Goal: Task Accomplishment & Management: Manage account settings

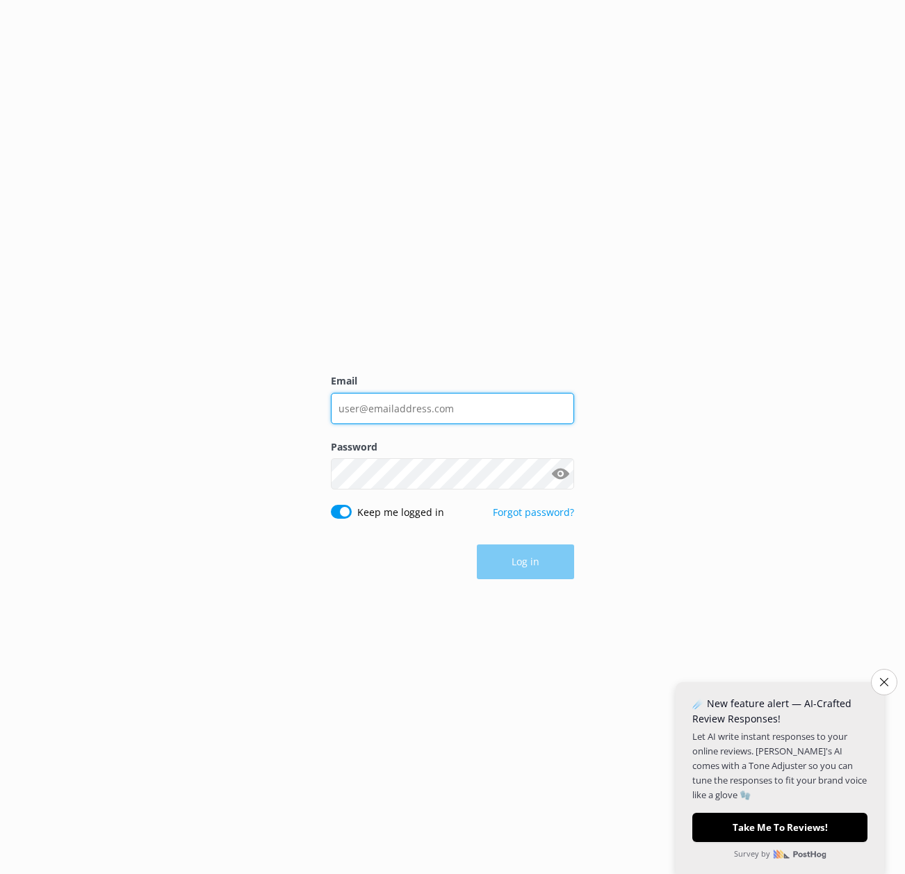
click at [403, 406] on input "Email" at bounding box center [452, 408] width 243 height 31
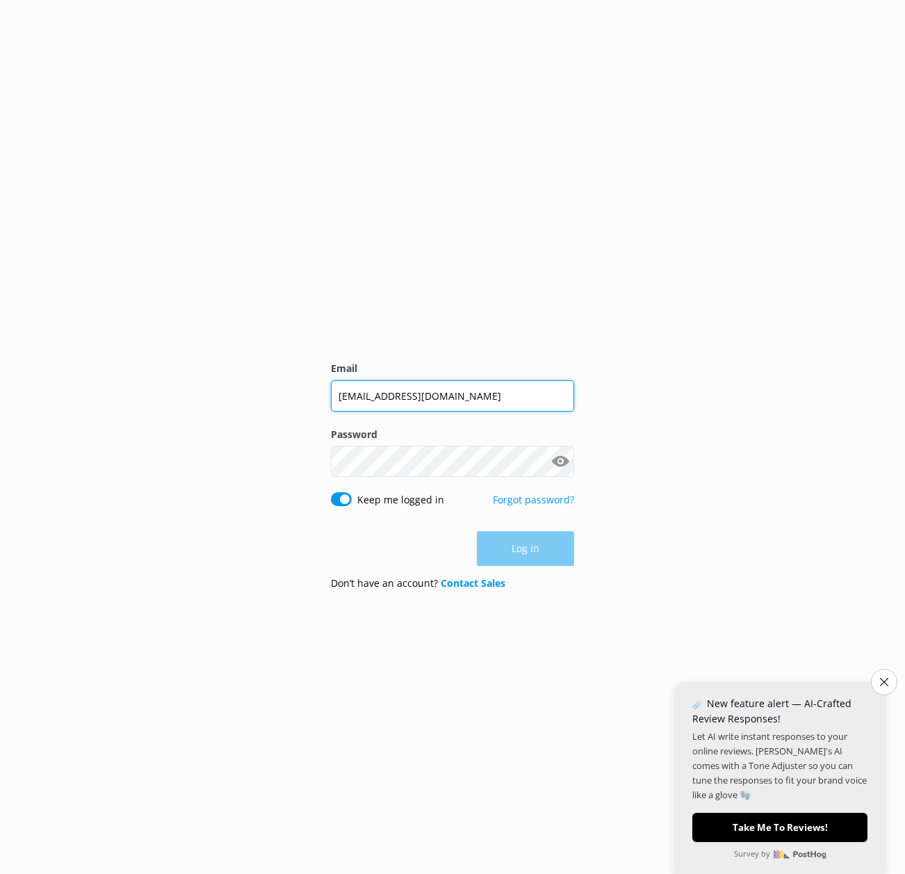
type input "[EMAIL_ADDRESS][DOMAIN_NAME]"
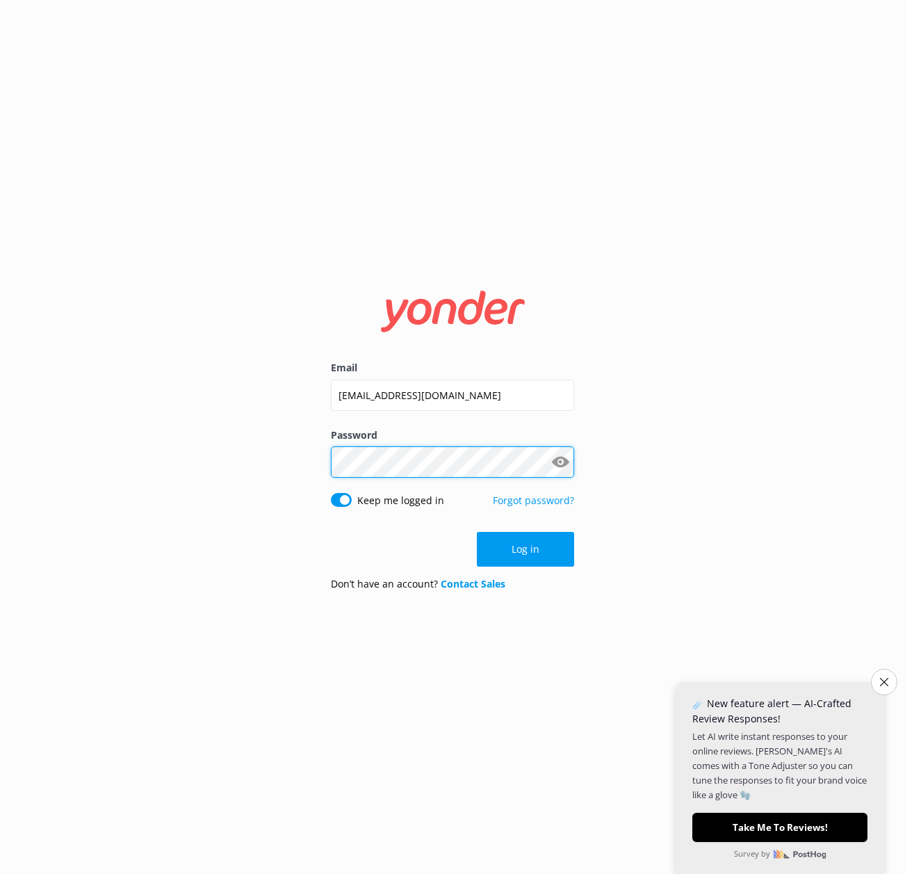
click button "Log in" at bounding box center [525, 549] width 97 height 35
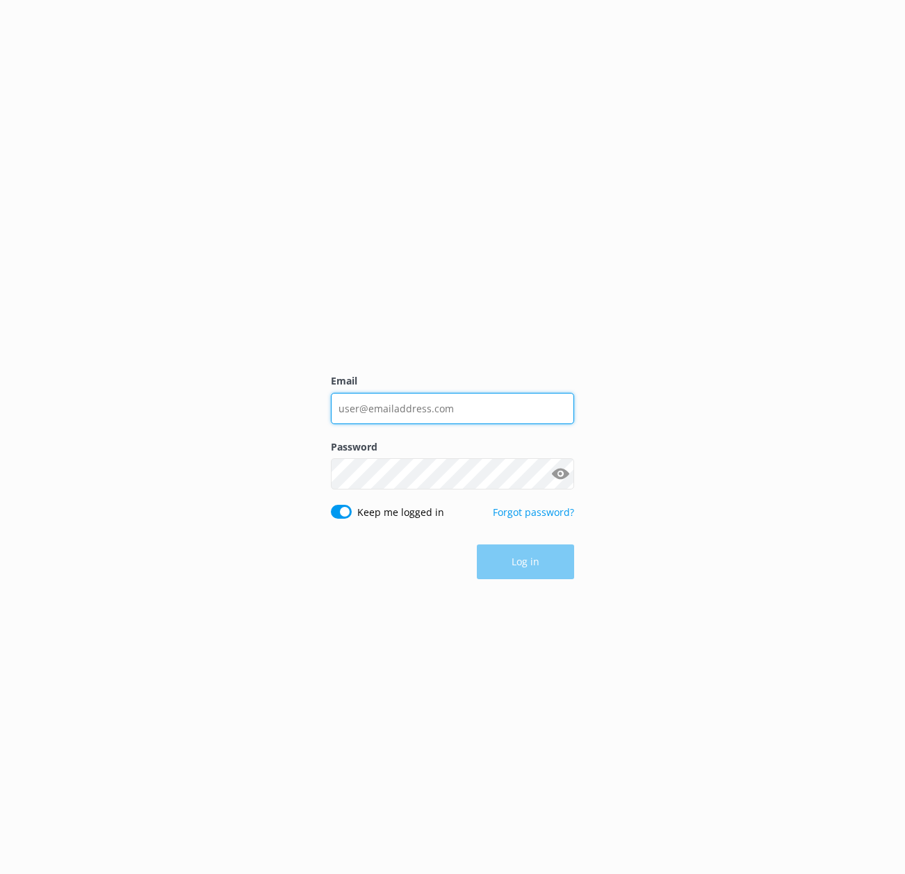
click at [506, 420] on input "Email" at bounding box center [452, 408] width 243 height 31
type input "[EMAIL_ADDRESS][DOMAIN_NAME]"
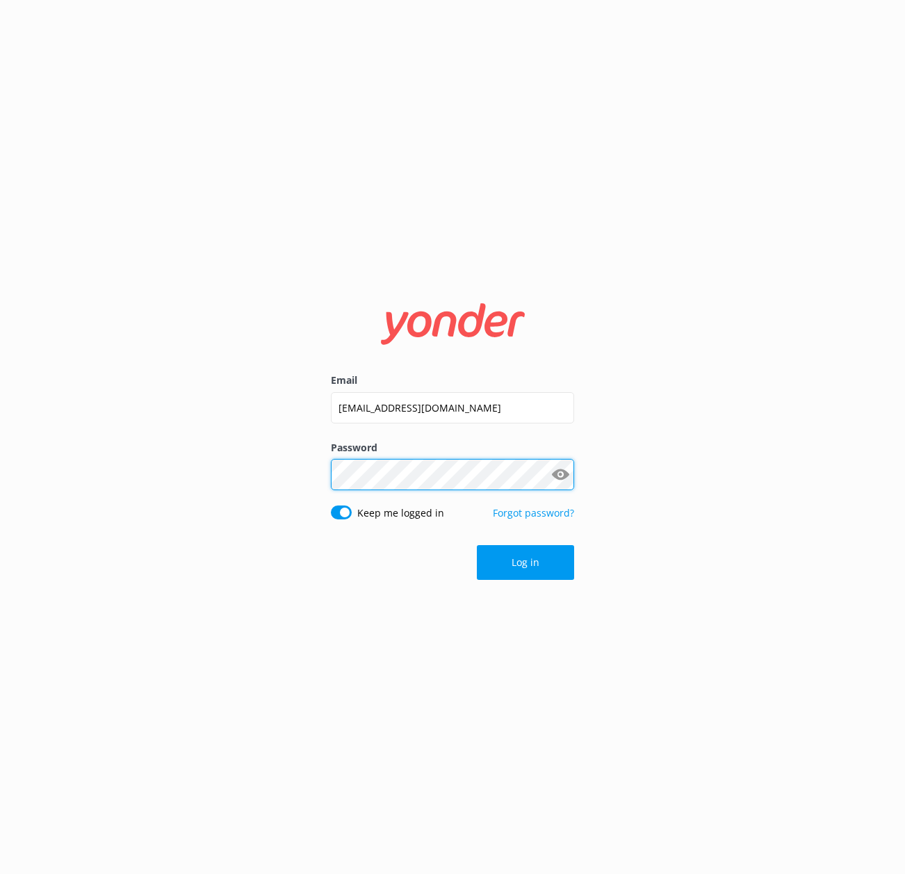
click button "Log in" at bounding box center [525, 562] width 97 height 35
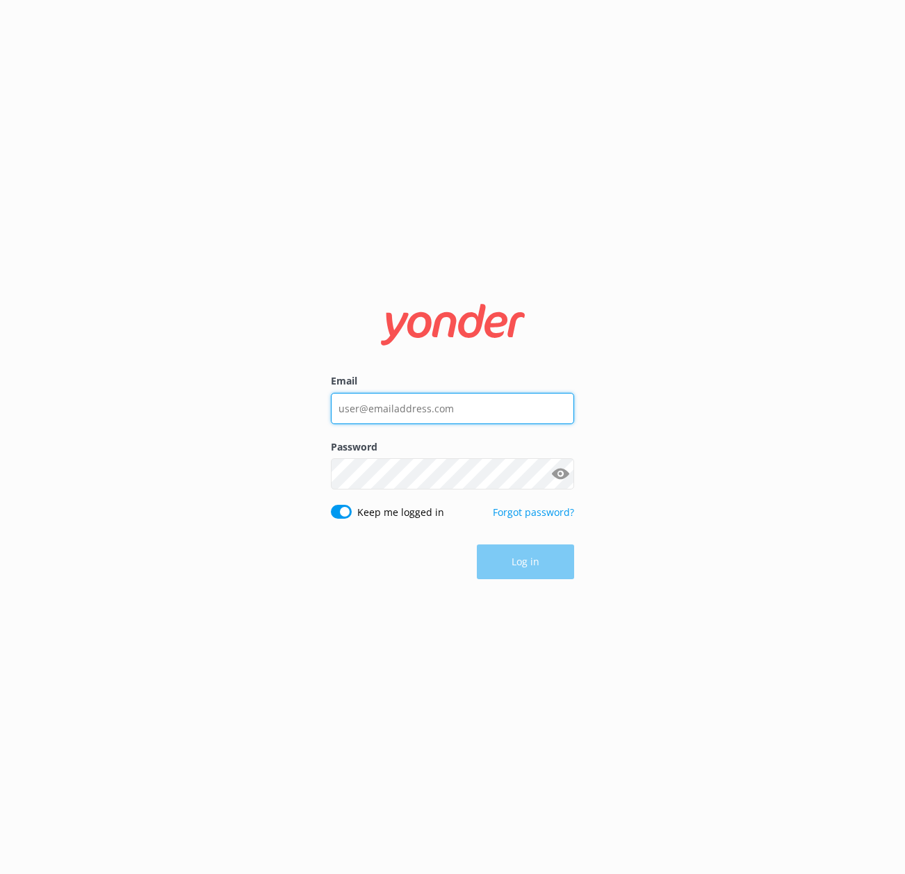
click at [418, 416] on input "Email" at bounding box center [452, 408] width 243 height 31
type input "[EMAIL_ADDRESS][DOMAIN_NAME]"
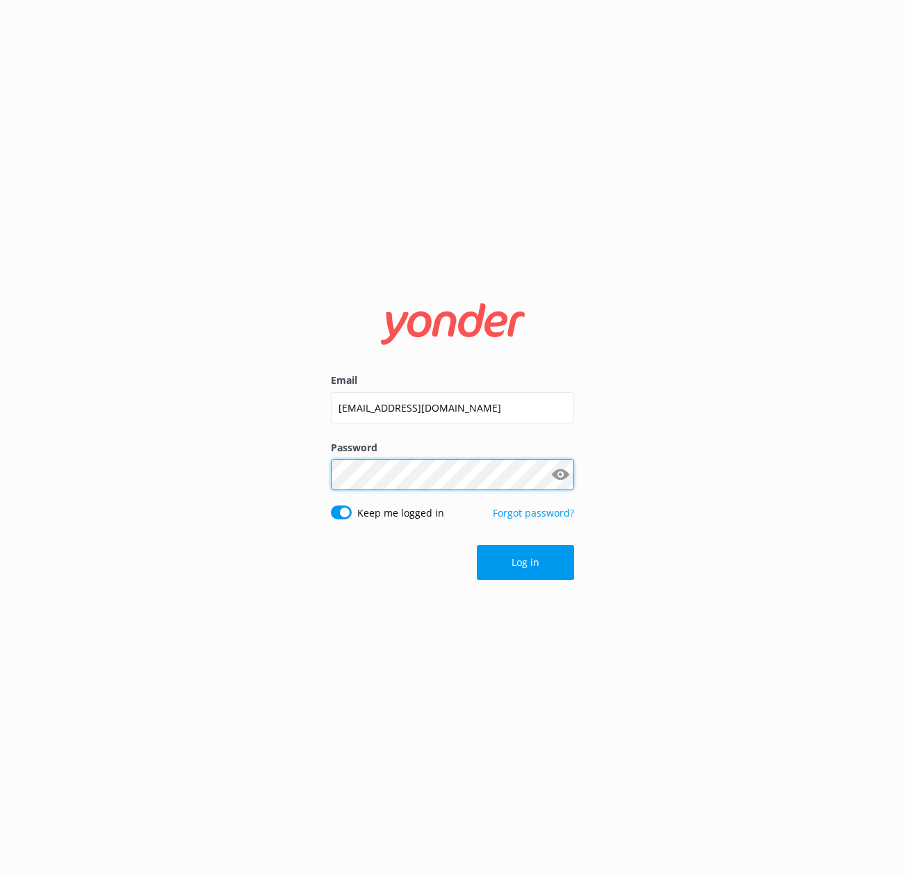
click button "Log in" at bounding box center [525, 562] width 97 height 35
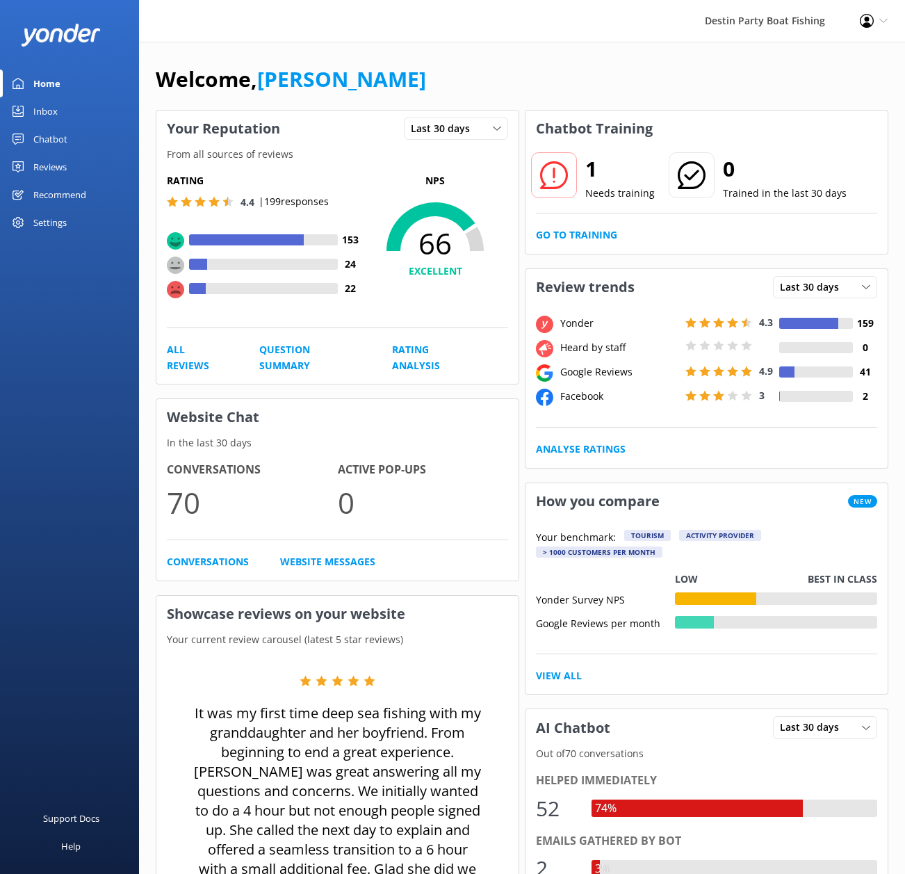
click at [51, 105] on div "Inbox" at bounding box center [45, 111] width 24 height 28
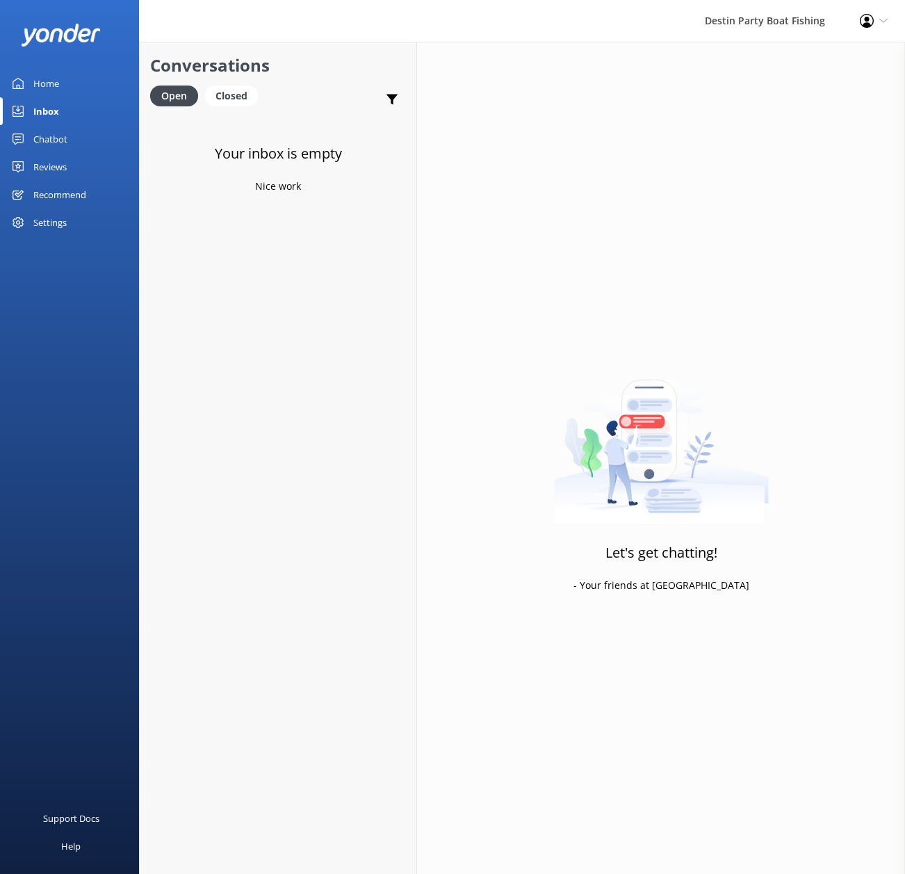
click at [52, 168] on div "Reviews" at bounding box center [49, 167] width 33 height 28
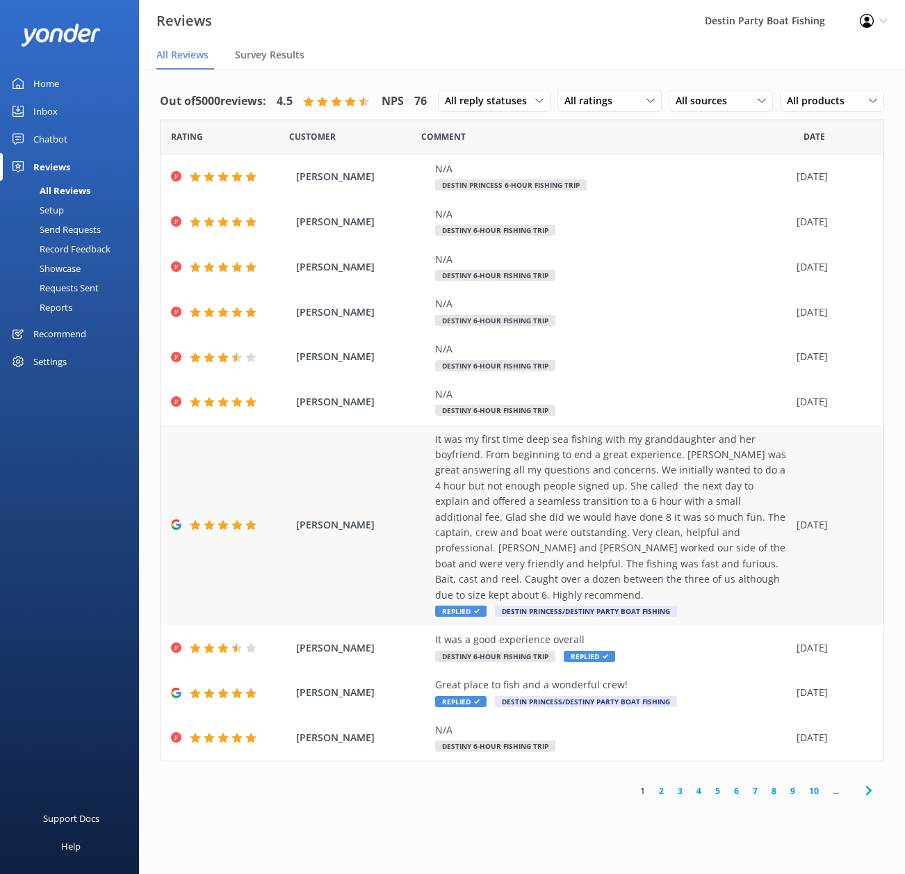
click at [464, 606] on span "Replied" at bounding box center [460, 611] width 51 height 11
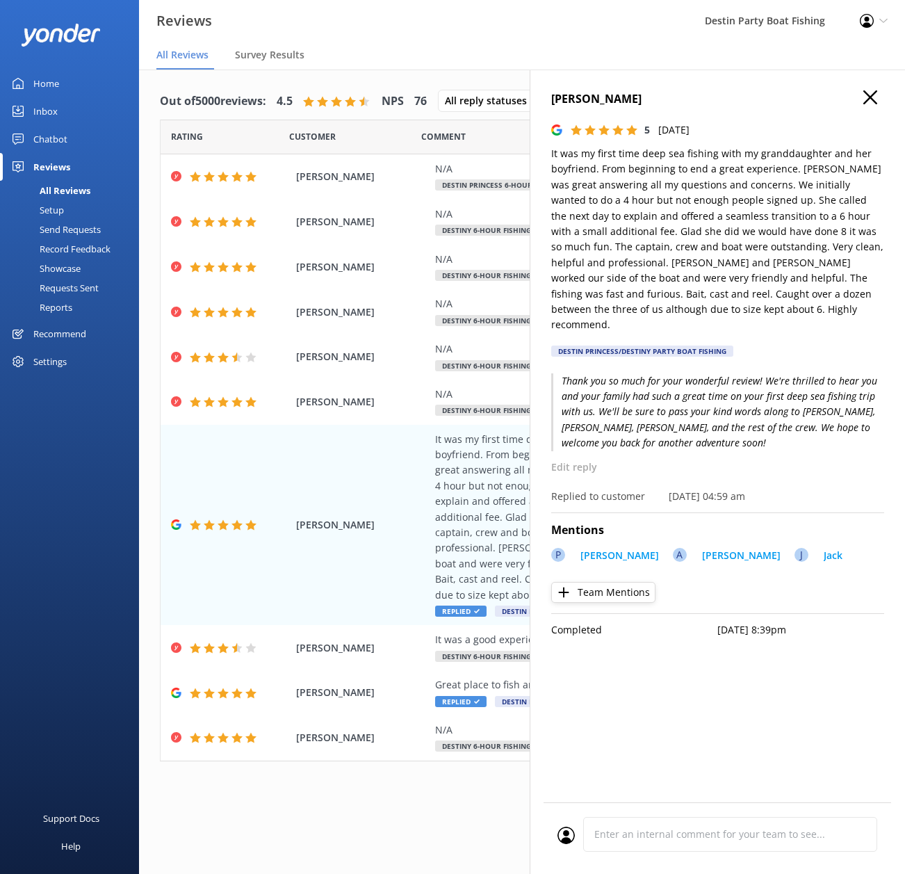
click at [870, 98] on icon "button" at bounding box center [870, 97] width 14 height 14
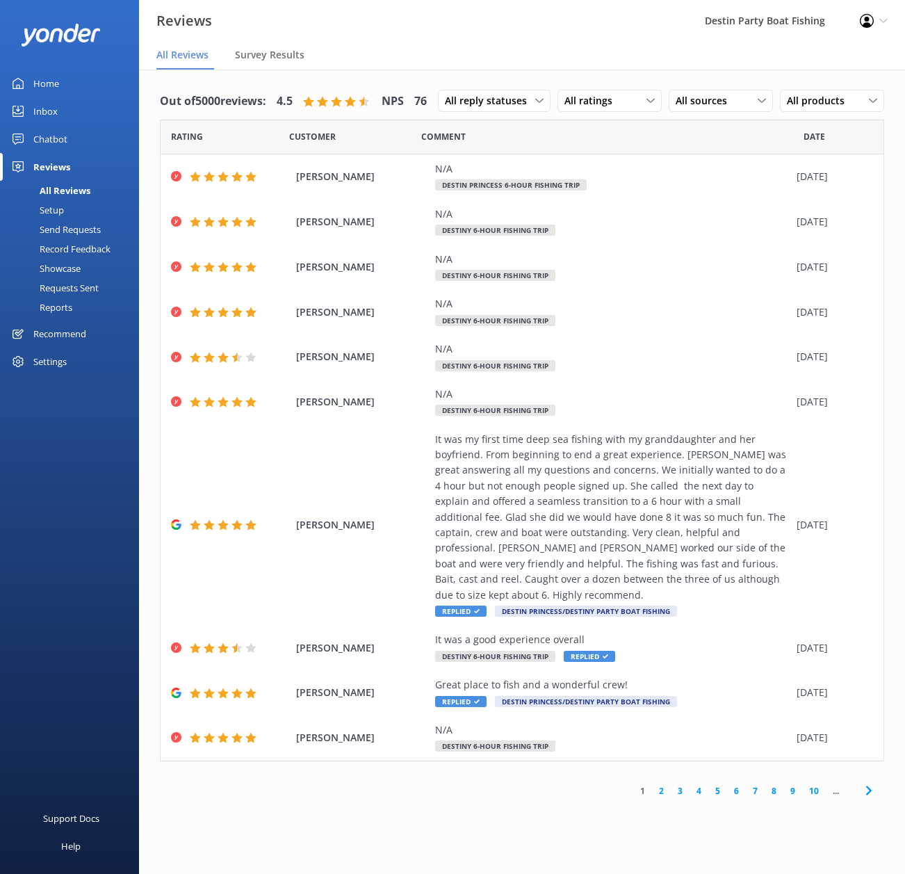
click at [49, 136] on div "Chatbot" at bounding box center [50, 139] width 34 height 28
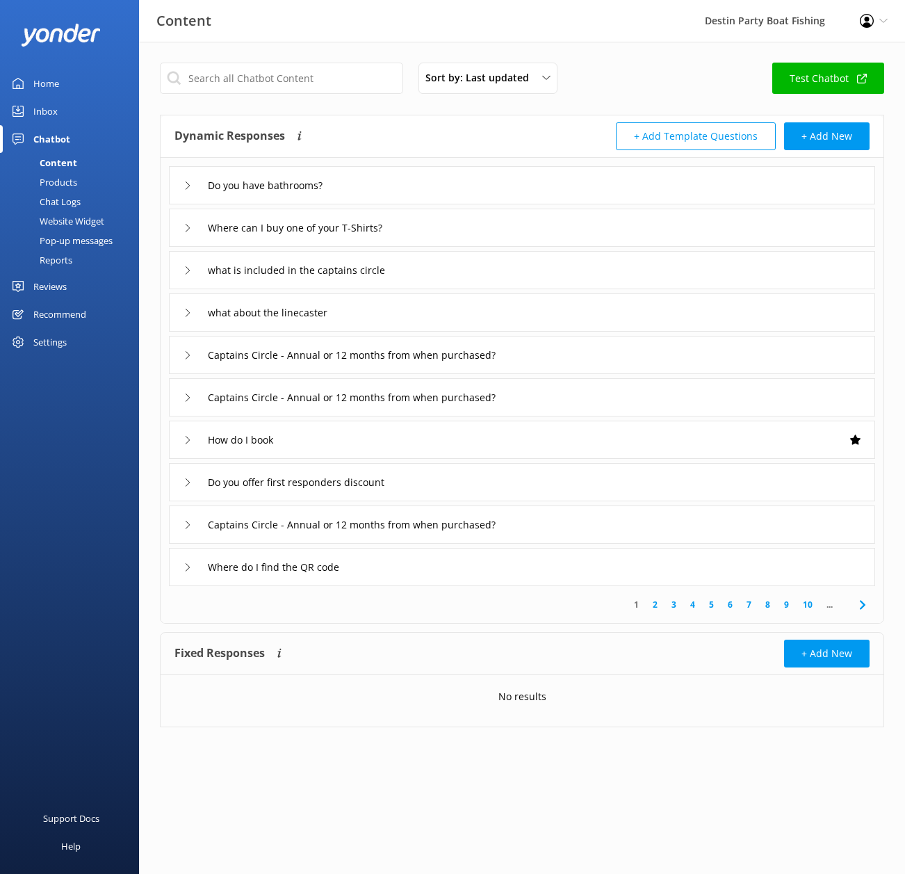
click at [47, 115] on div "Inbox" at bounding box center [45, 111] width 24 height 28
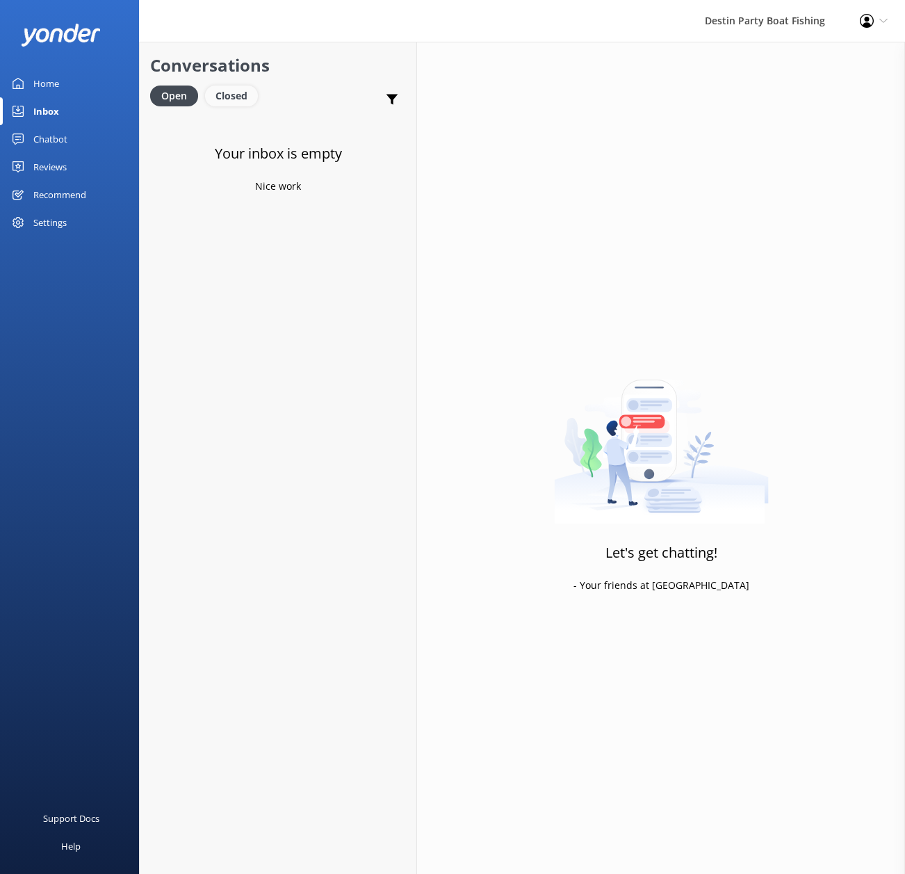
click at [245, 86] on div "Closed" at bounding box center [231, 96] width 53 height 21
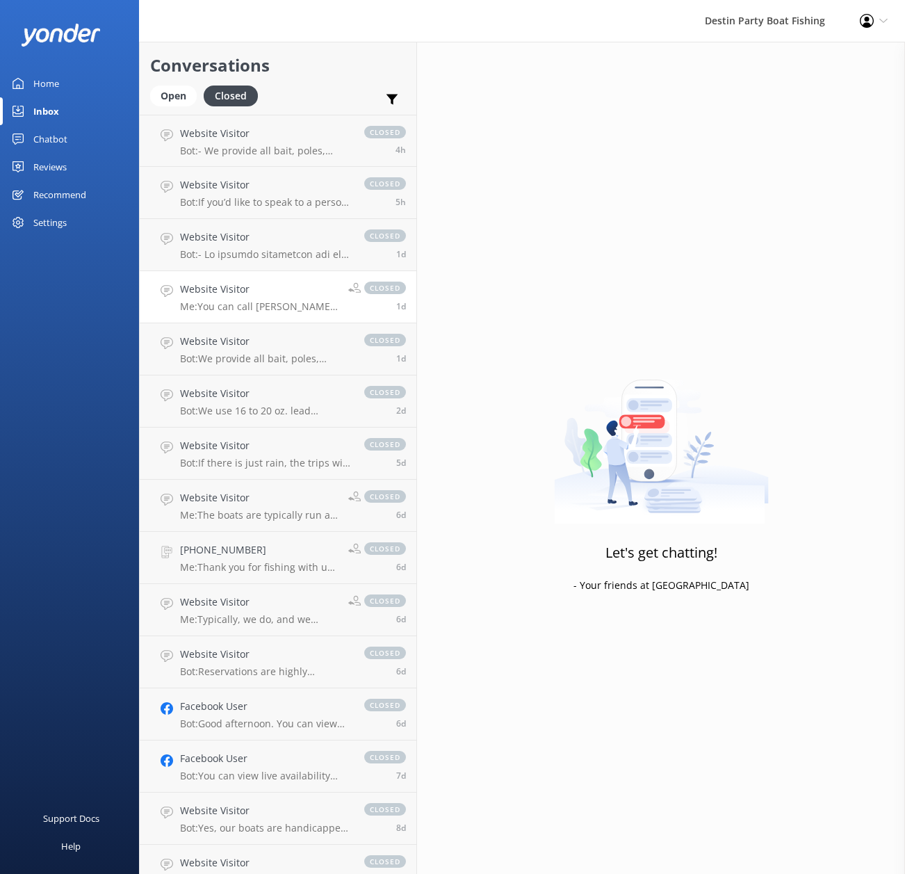
click at [297, 317] on link "Website Visitor Me: You can call [PERSON_NAME] with Destin Charter Service at […" at bounding box center [278, 297] width 277 height 52
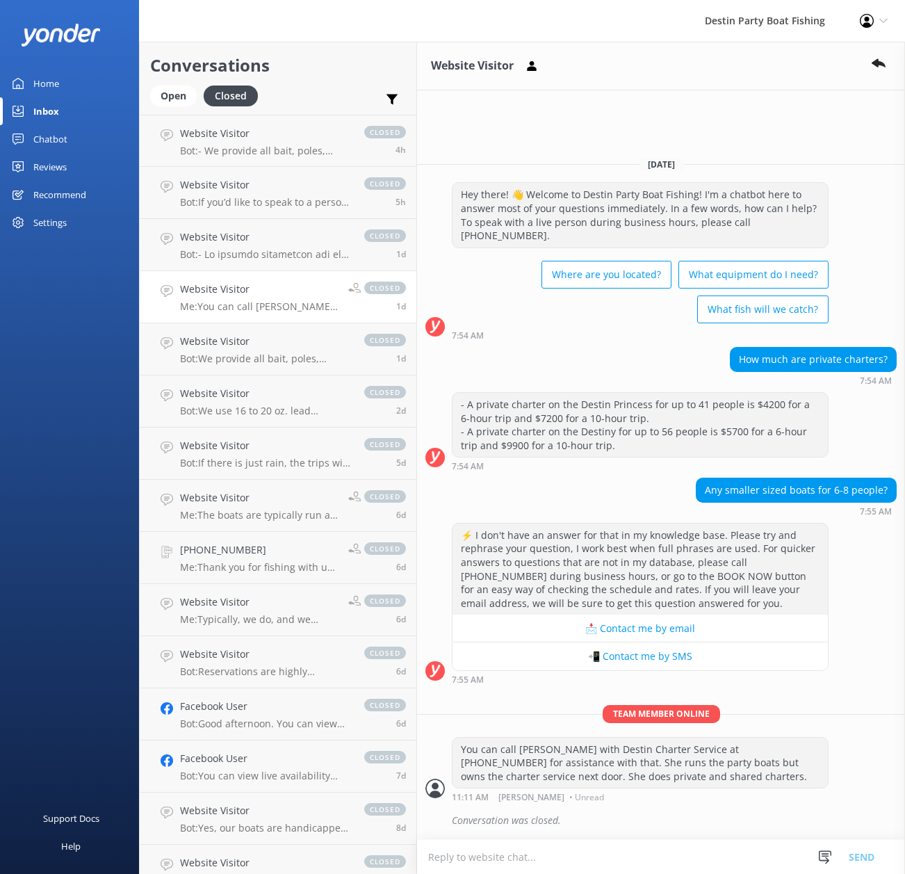
click at [47, 94] on div "Home" at bounding box center [46, 84] width 26 height 28
